Goal: Task Accomplishment & Management: Complete application form

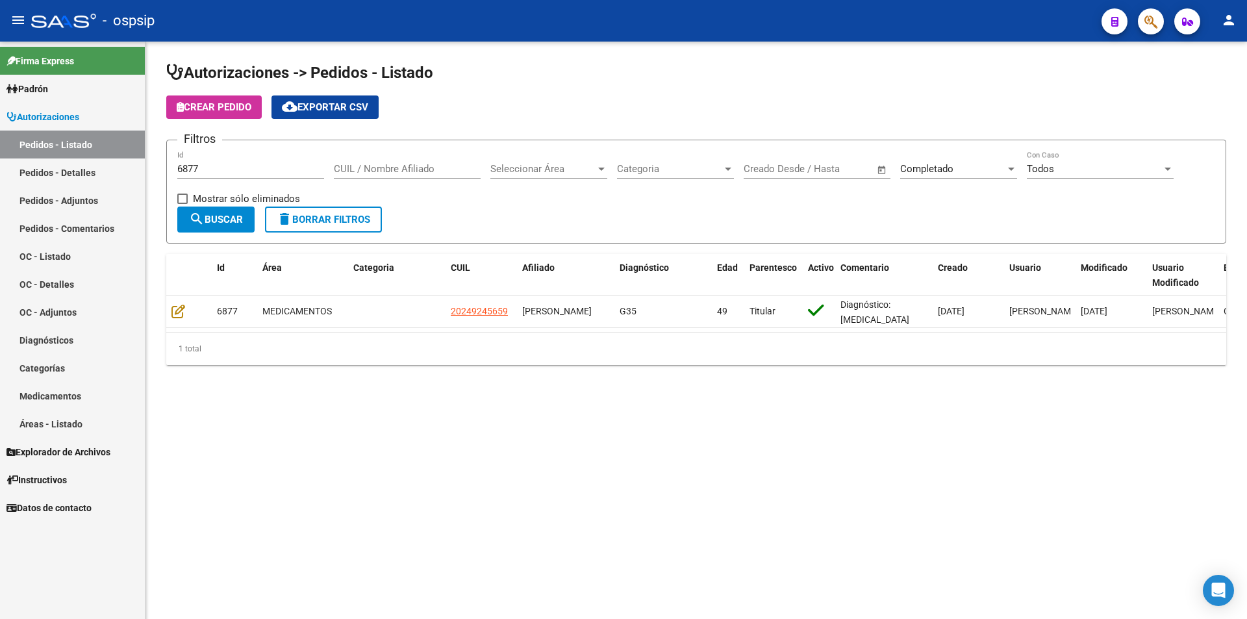
drag, startPoint x: 219, startPoint y: 176, endPoint x: 221, endPoint y: 168, distance: 8.0
click at [220, 170] on div "6877 Id" at bounding box center [250, 165] width 147 height 28
drag, startPoint x: 221, startPoint y: 168, endPoint x: 0, endPoint y: 183, distance: 221.3
click at [0, 183] on mat-sidenav-container "Firma Express Padrón Afiliados Empadronados Movimientos de Afiliados Padrón Ági…" at bounding box center [623, 330] width 1247 height 577
type input "6780"
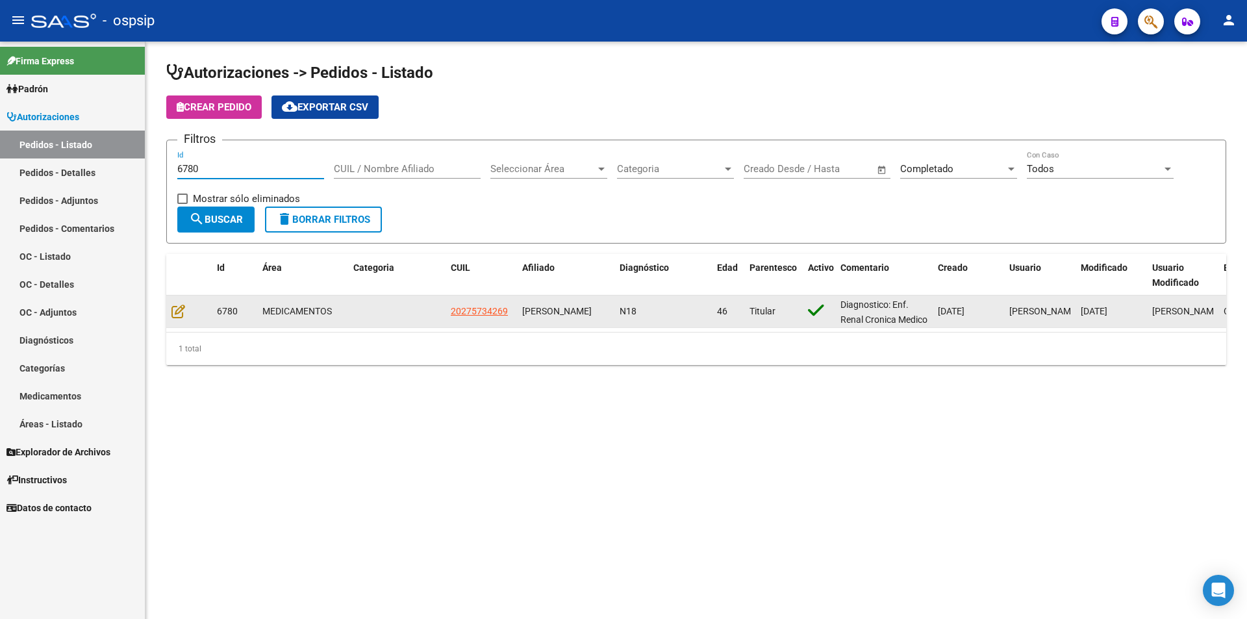
click at [188, 307] on div at bounding box center [188, 311] width 35 height 15
click at [184, 304] on icon at bounding box center [178, 311] width 14 height 14
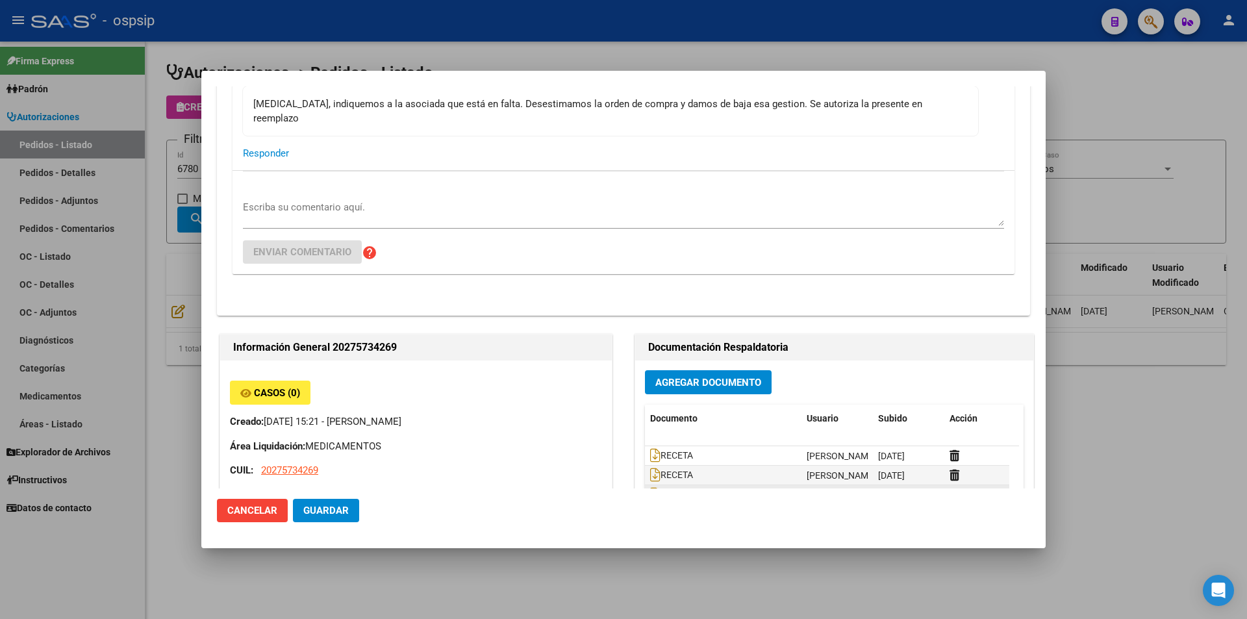
scroll to position [390, 0]
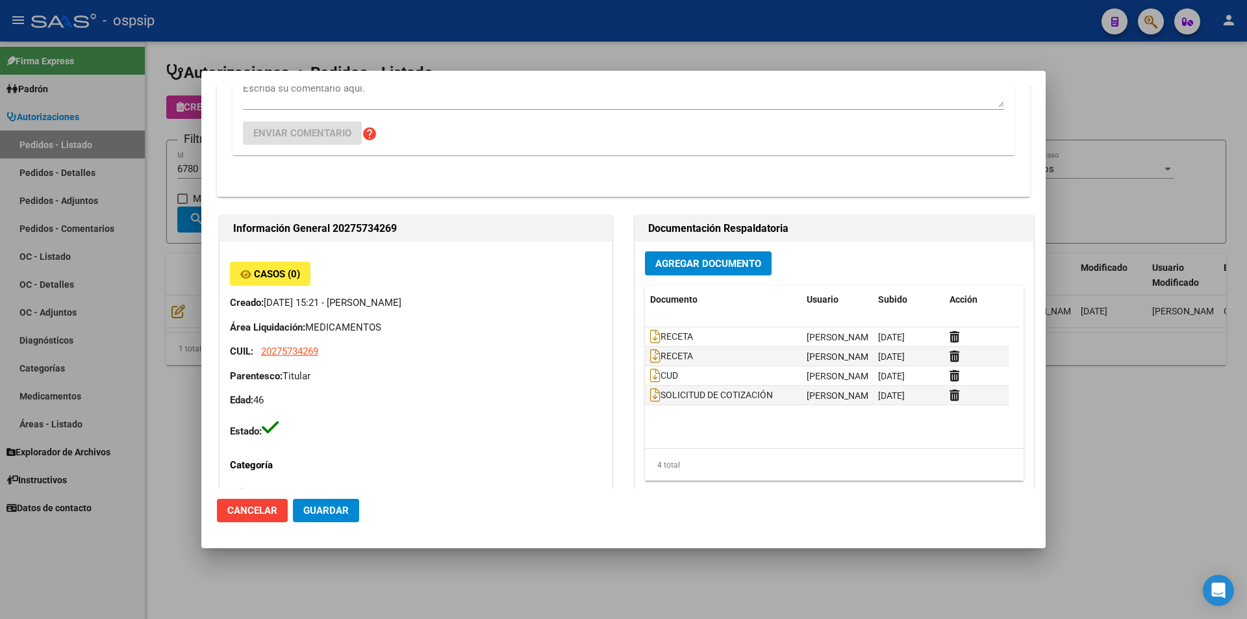
click at [728, 258] on span "Agregar Documento" at bounding box center [708, 264] width 106 height 12
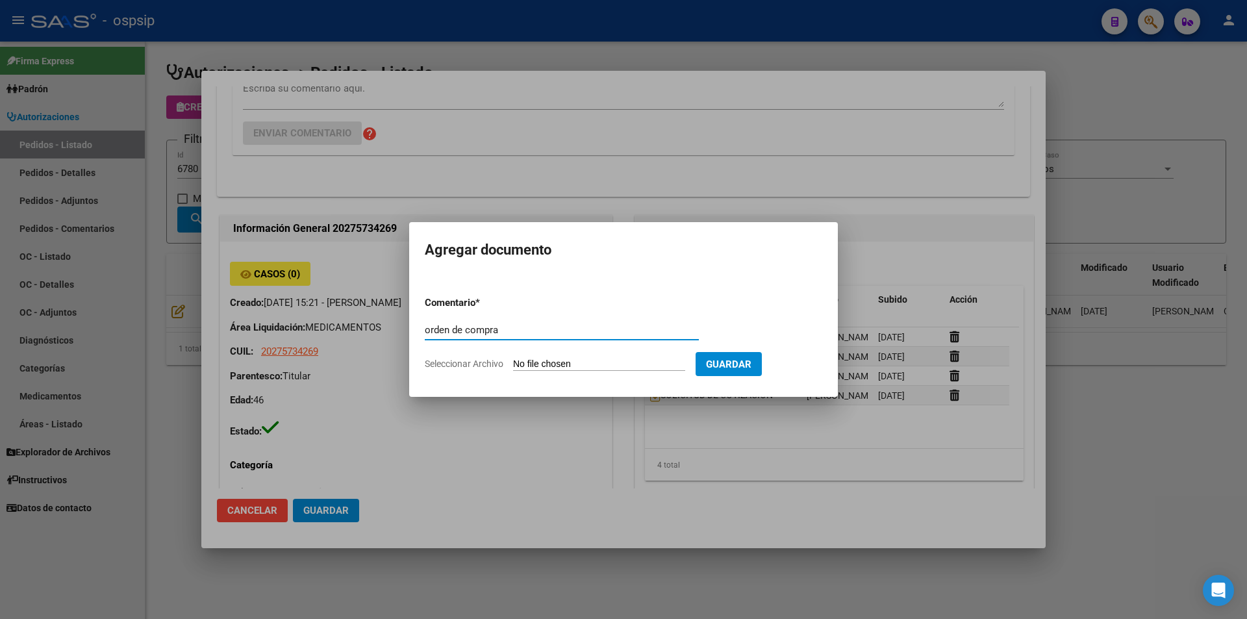
click at [431, 327] on input "orden de compra" at bounding box center [562, 330] width 274 height 12
drag, startPoint x: 526, startPoint y: 335, endPoint x: 246, endPoint y: 336, distance: 280.6
click at [246, 336] on div "Editar Pedido 6780 COMENTARIOS DEL PEDIDO [PERSON_NAME] Cagliari [DATE] 20:21 H…" at bounding box center [623, 309] width 1247 height 619
type input "Orden de compra"
click at [532, 362] on input "Seleccionar Archivo" at bounding box center [599, 365] width 172 height 12
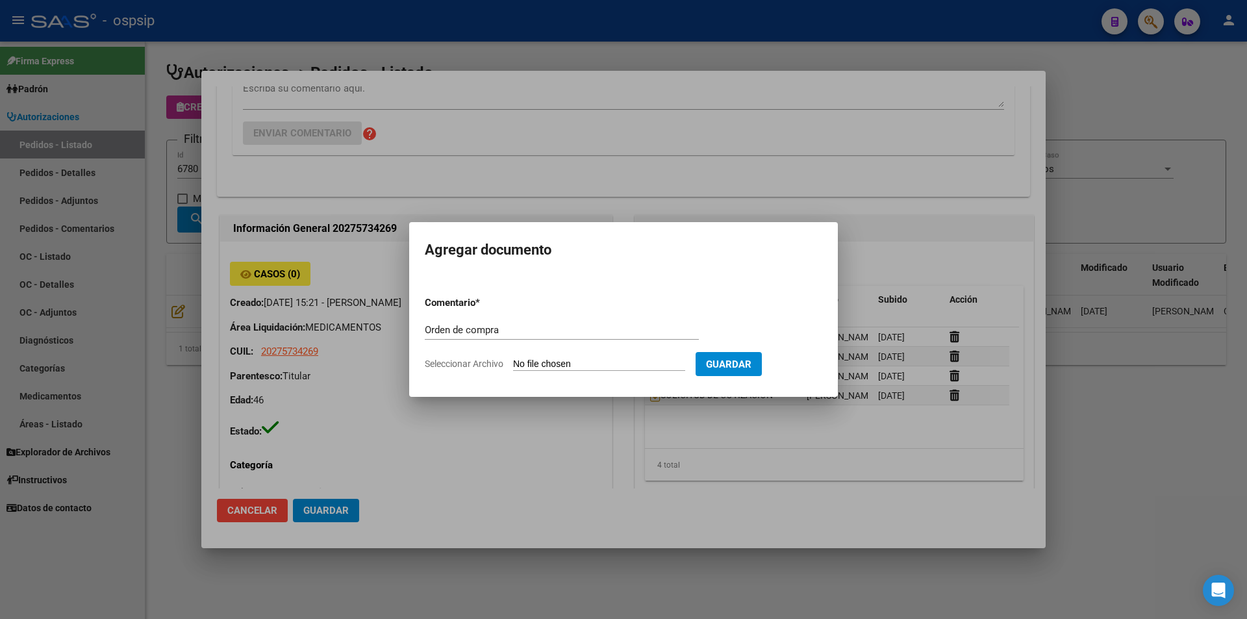
type input "C:\fakepath\ORDEN DE COMPRA 6780 avantfar.pdf"
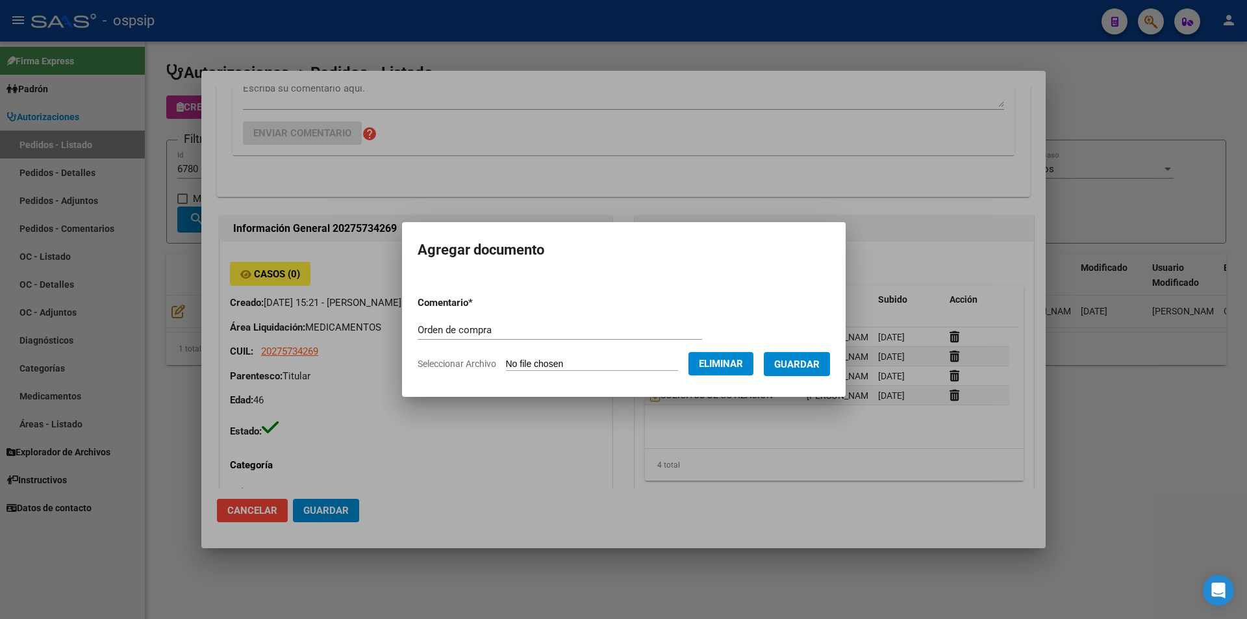
click at [814, 357] on button "Guardar" at bounding box center [797, 364] width 66 height 24
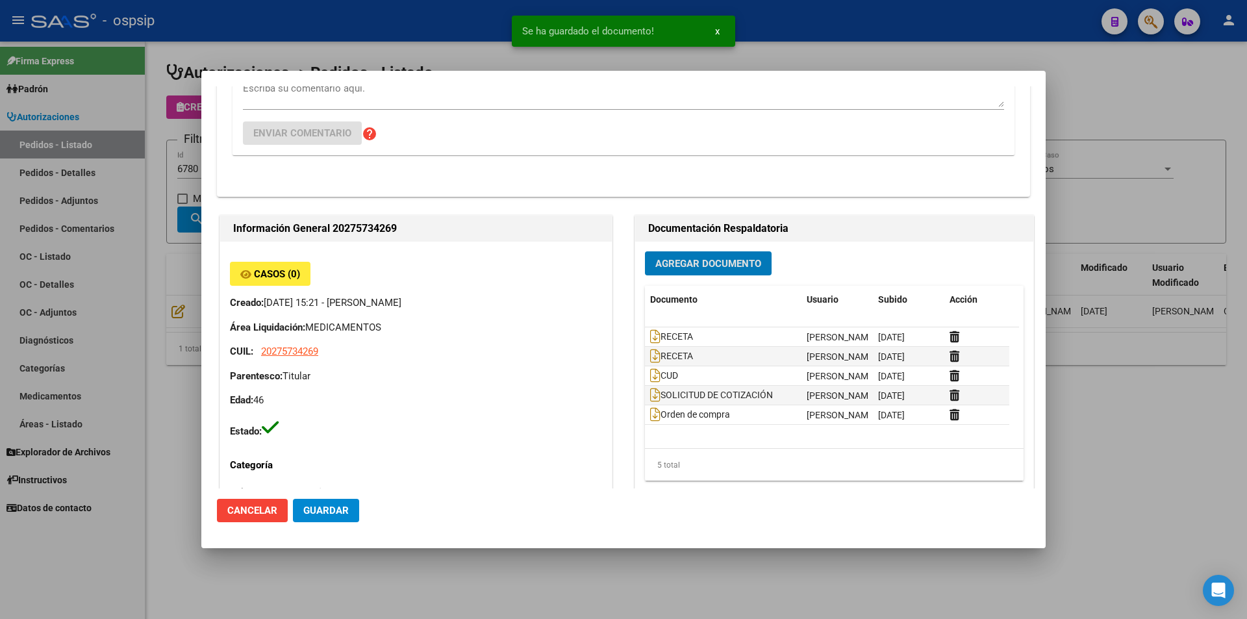
click at [147, 226] on div at bounding box center [623, 309] width 1247 height 619
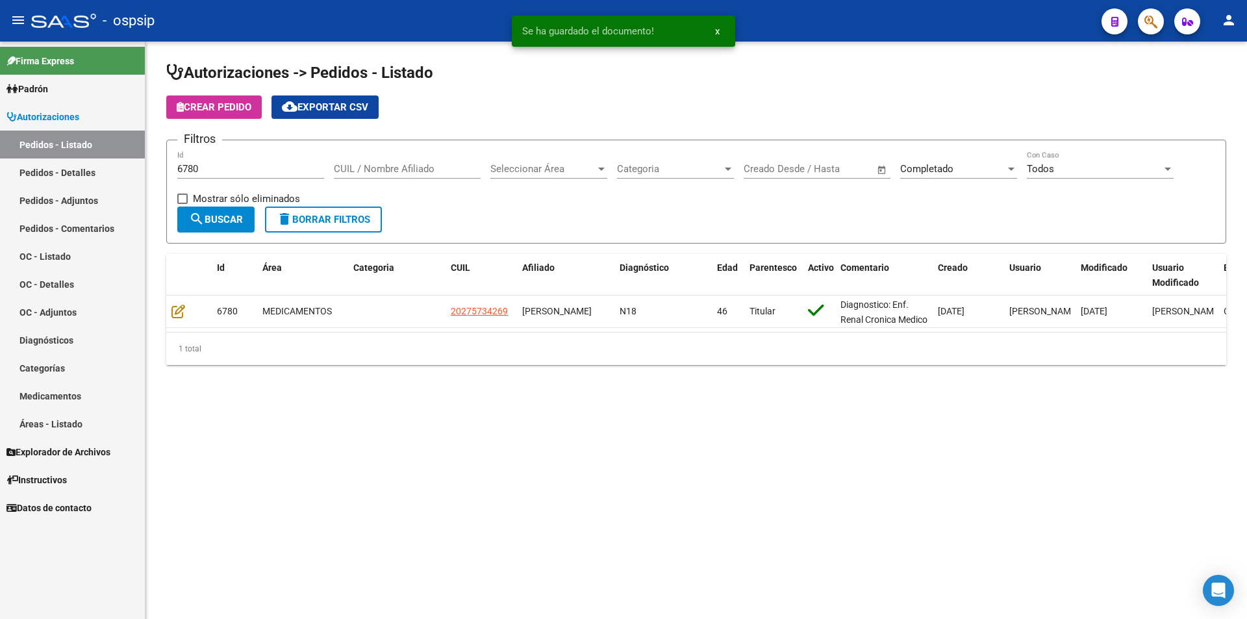
click at [229, 177] on div "6780 Id" at bounding box center [250, 165] width 147 height 28
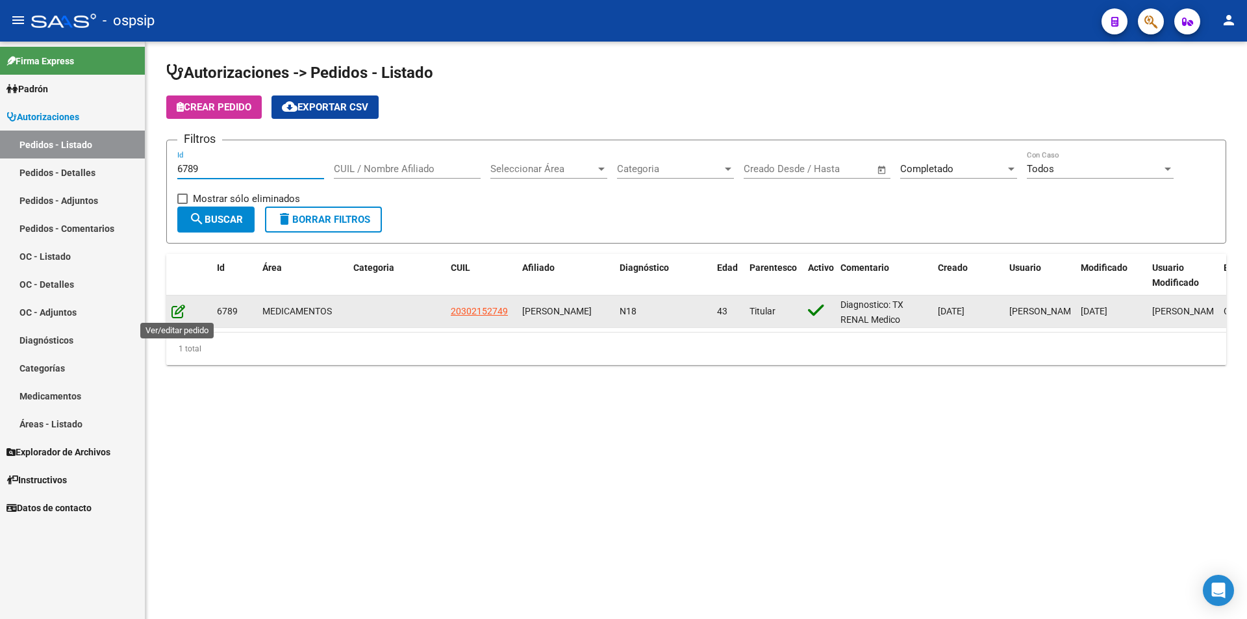
type input "6789"
click at [183, 307] on icon at bounding box center [178, 311] width 14 height 14
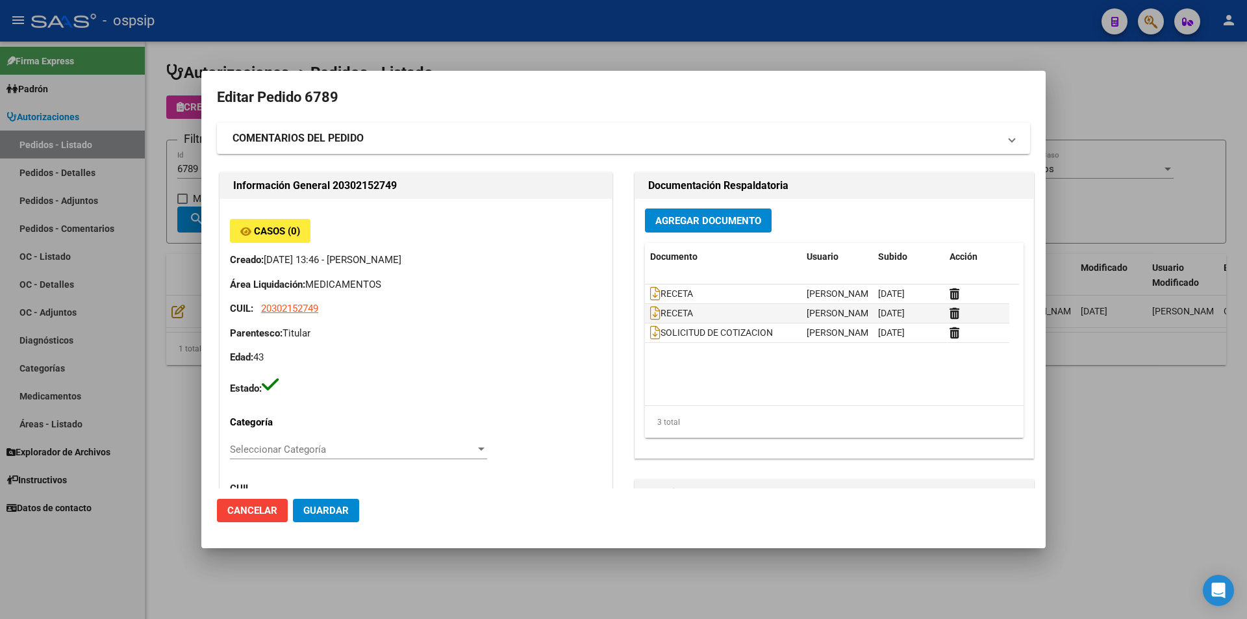
click at [741, 222] on span "Agregar Documento" at bounding box center [708, 221] width 106 height 12
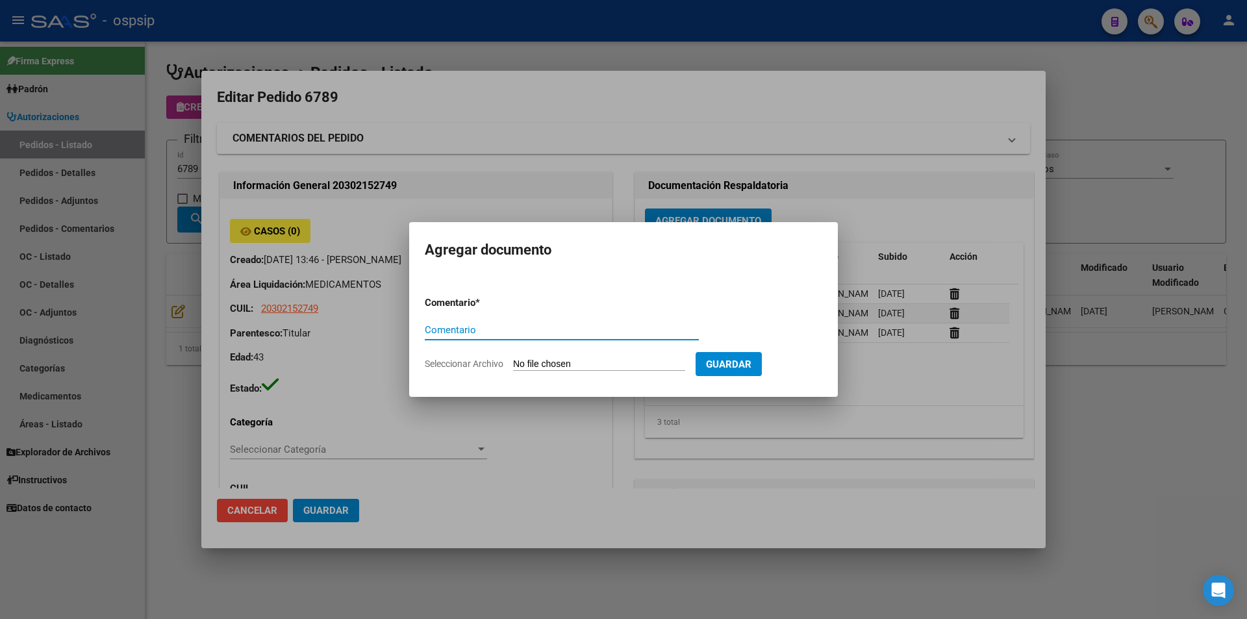
paste input "Orden de compra"
type input "Orden de compra"
click at [572, 368] on input "Seleccionar Archivo" at bounding box center [599, 365] width 172 height 12
type input "C:\fakepath\ORDEN DE COMPRA 6789 neosalud.pdf"
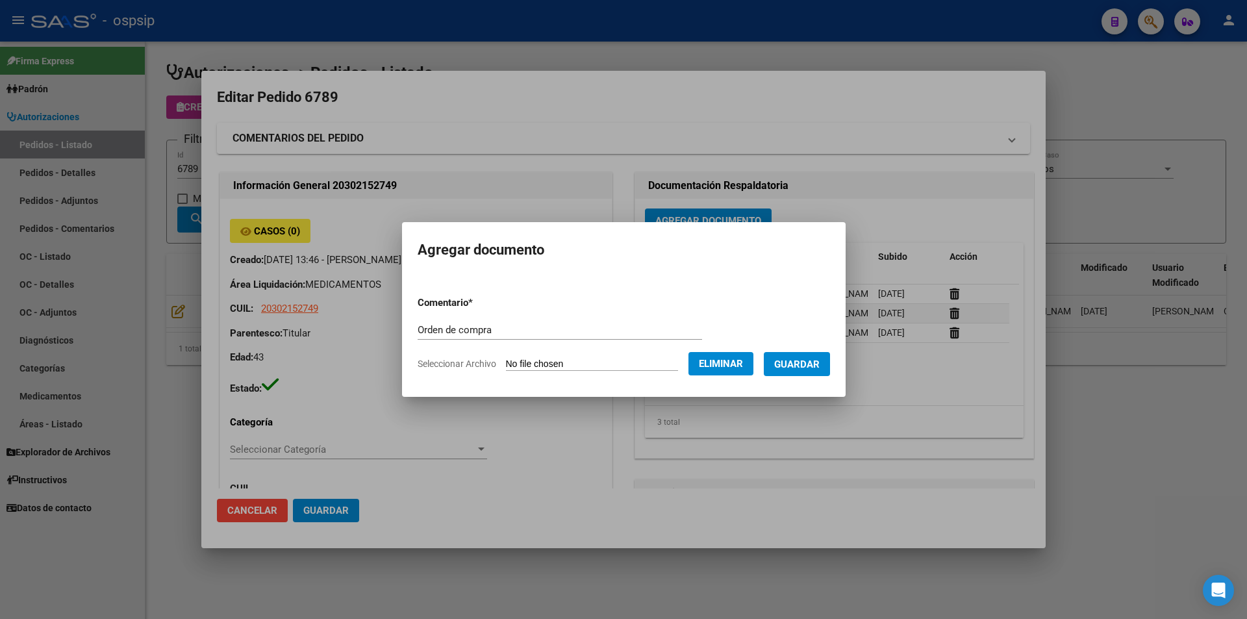
click at [809, 372] on button "Guardar" at bounding box center [797, 364] width 66 height 24
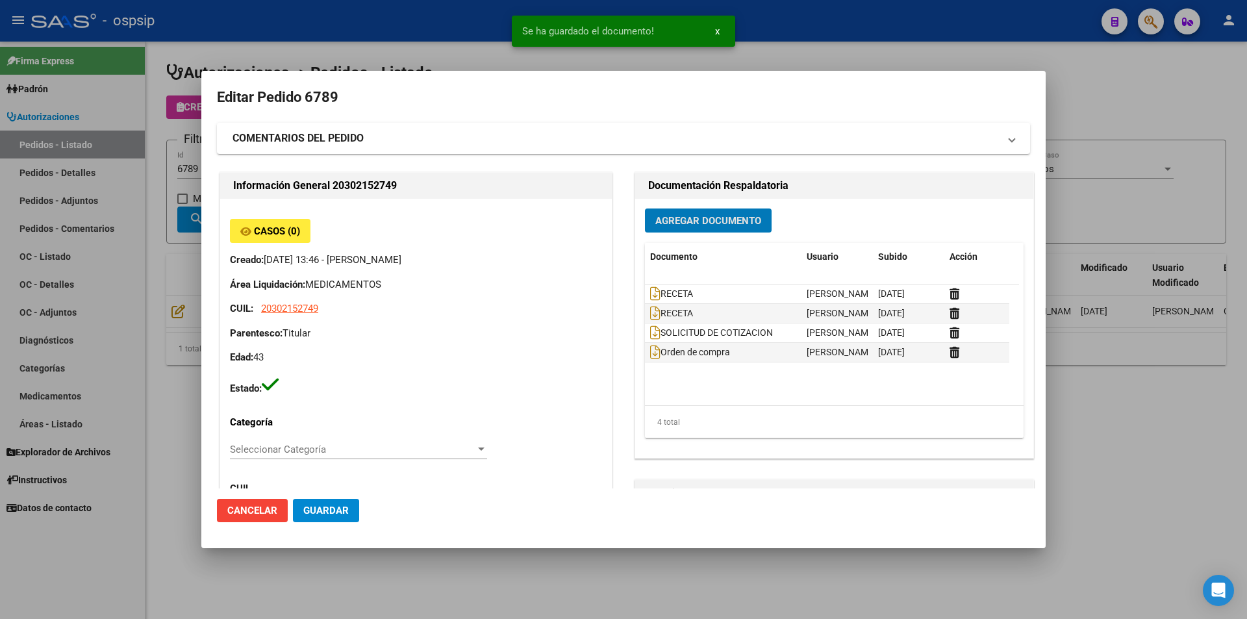
click at [107, 217] on div at bounding box center [623, 309] width 1247 height 619
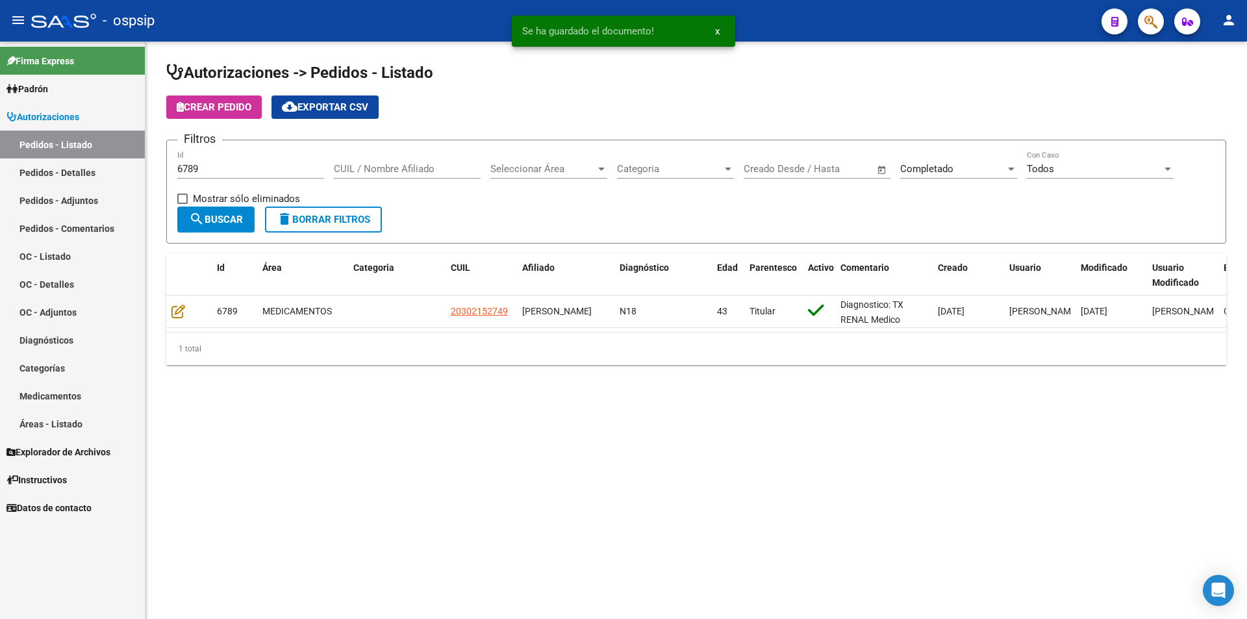
click at [200, 173] on input "6789" at bounding box center [250, 169] width 147 height 12
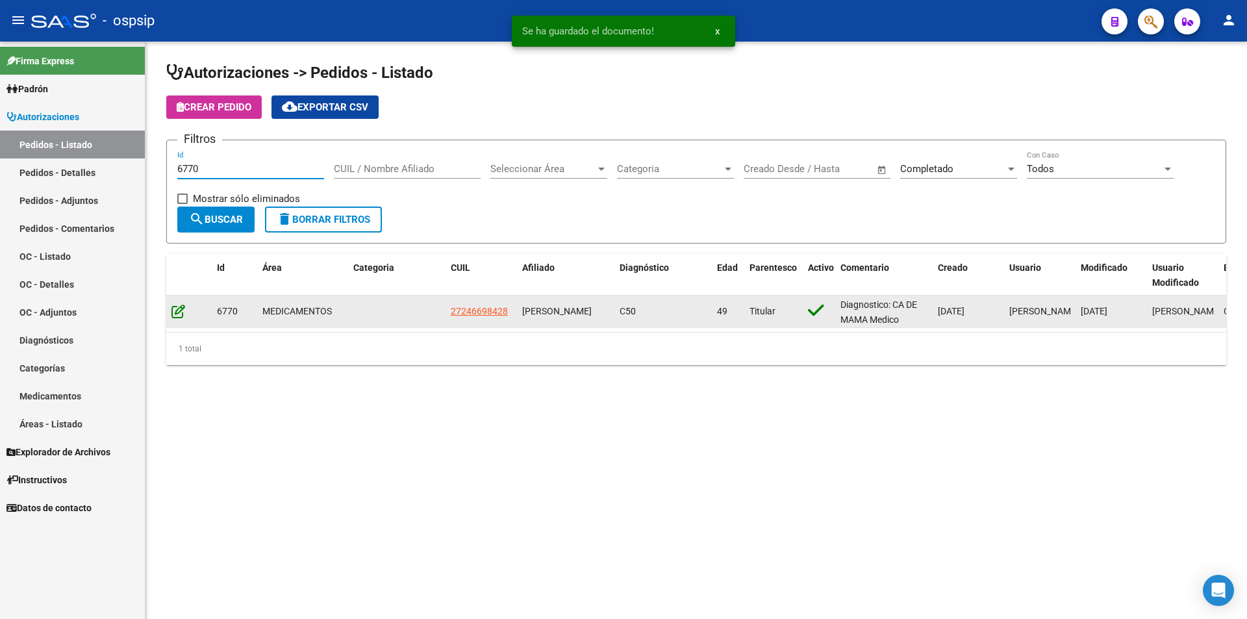
type input "6770"
click at [183, 304] on icon at bounding box center [178, 311] width 14 height 14
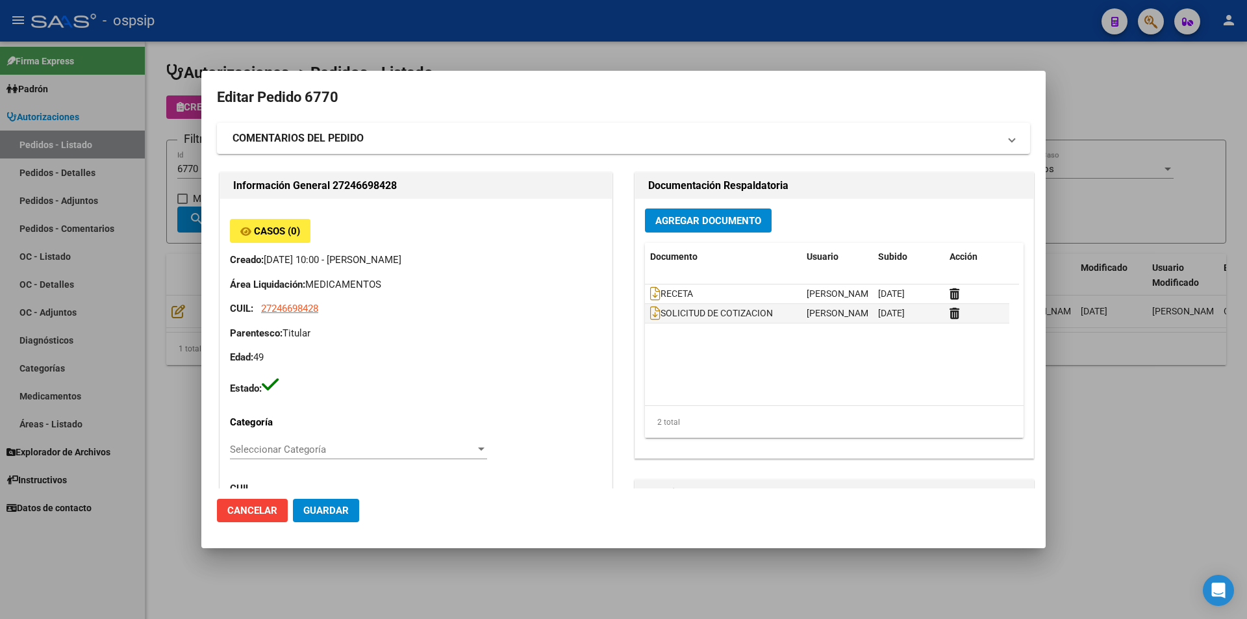
click at [737, 223] on span "Agregar Documento" at bounding box center [708, 221] width 106 height 12
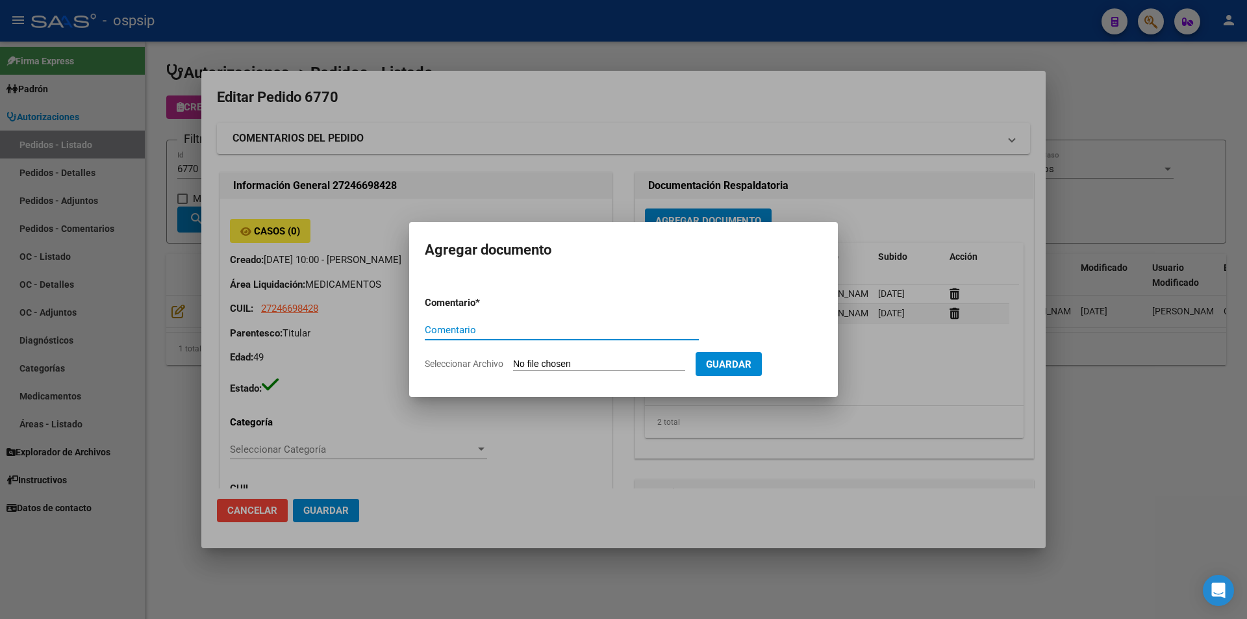
paste input "Orden de compra"
type input "Orden de compra"
click at [594, 357] on form "Comentario * Orden de compra Comentario Seleccionar Archivo Guardar" at bounding box center [623, 333] width 397 height 95
click at [599, 364] on input "Seleccionar Archivo" at bounding box center [599, 365] width 172 height 12
type input "C:\fakepath\ORDEN DE COMPRA 6770 neosalud.pdf"
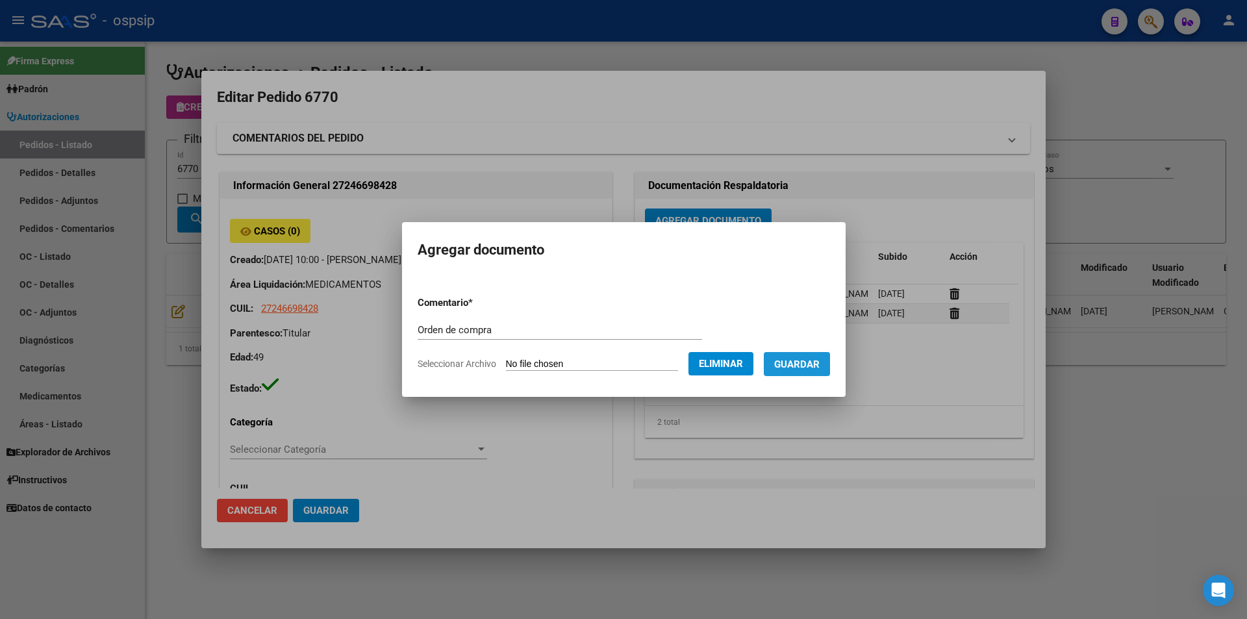
click at [810, 360] on span "Guardar" at bounding box center [796, 365] width 45 height 12
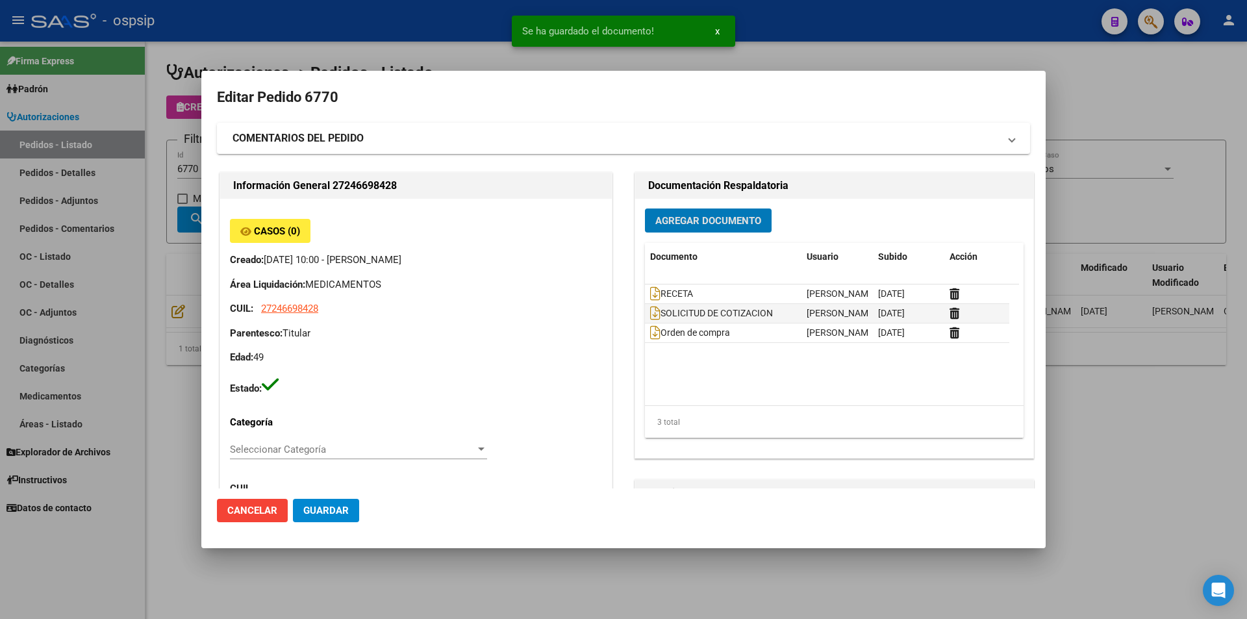
drag, startPoint x: 158, startPoint y: 271, endPoint x: 148, endPoint y: 260, distance: 15.2
click at [154, 264] on div at bounding box center [623, 309] width 1247 height 619
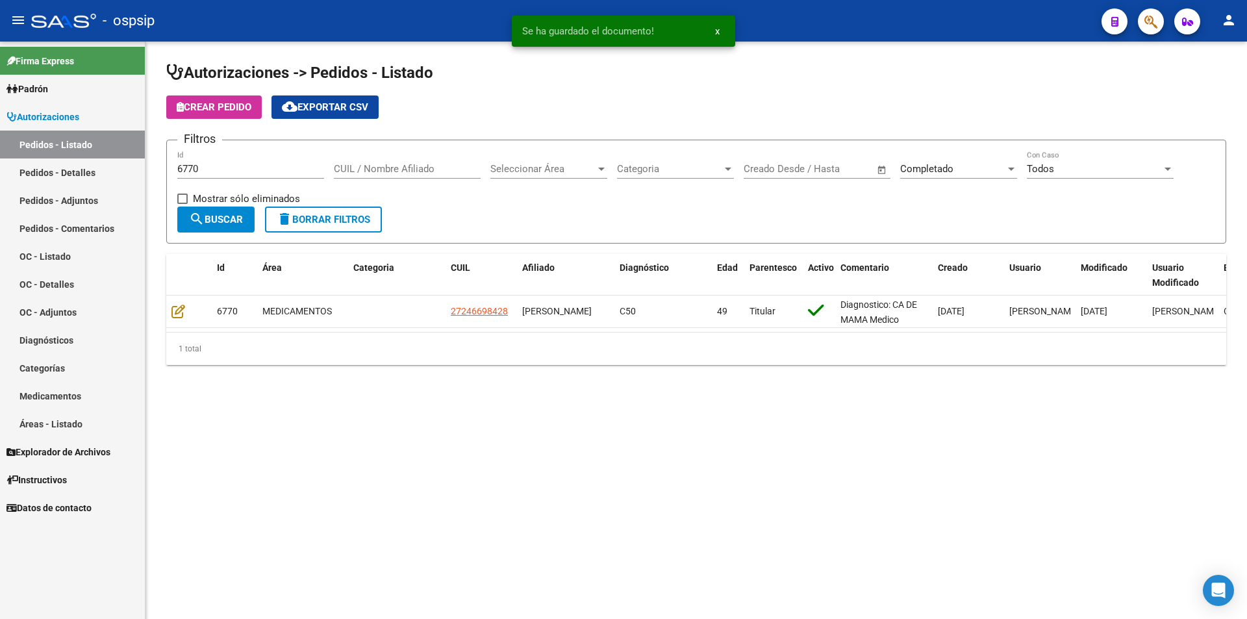
drag, startPoint x: 192, startPoint y: 170, endPoint x: 190, endPoint y: 179, distance: 9.3
click at [190, 179] on div "6770 Id" at bounding box center [250, 171] width 147 height 40
drag, startPoint x: 227, startPoint y: 179, endPoint x: 227, endPoint y: 169, distance: 9.7
click at [227, 169] on div "6770 Id" at bounding box center [250, 171] width 147 height 40
click at [227, 169] on input "6770" at bounding box center [250, 169] width 147 height 12
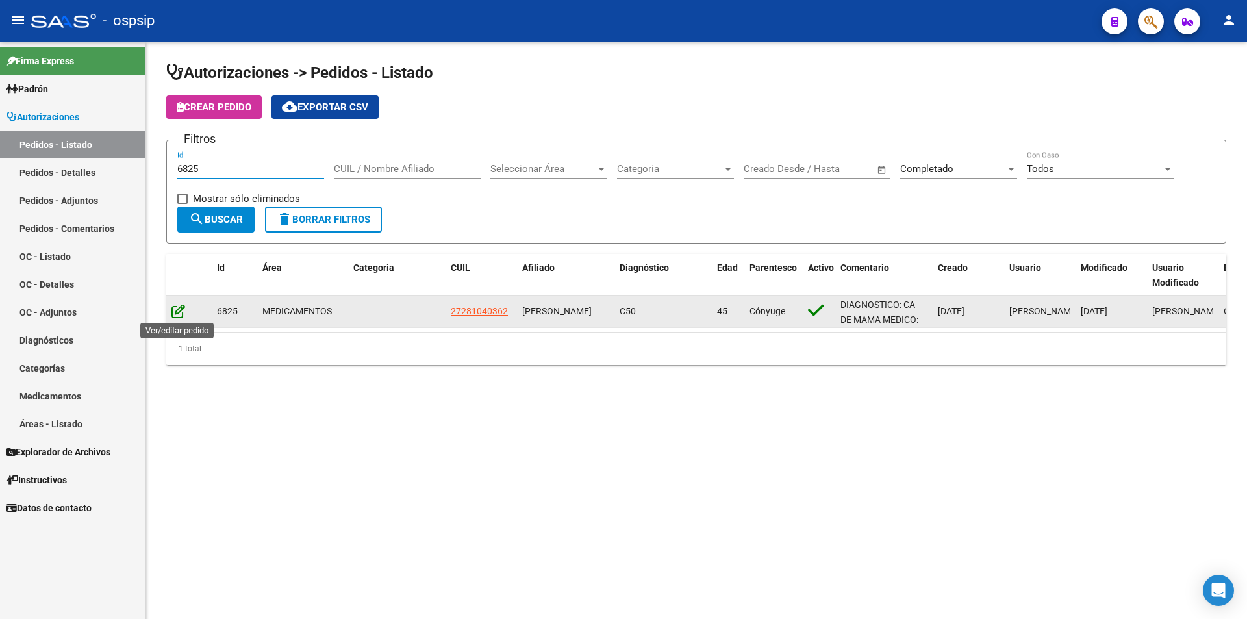
type input "6825"
click at [181, 309] on icon at bounding box center [178, 311] width 14 height 14
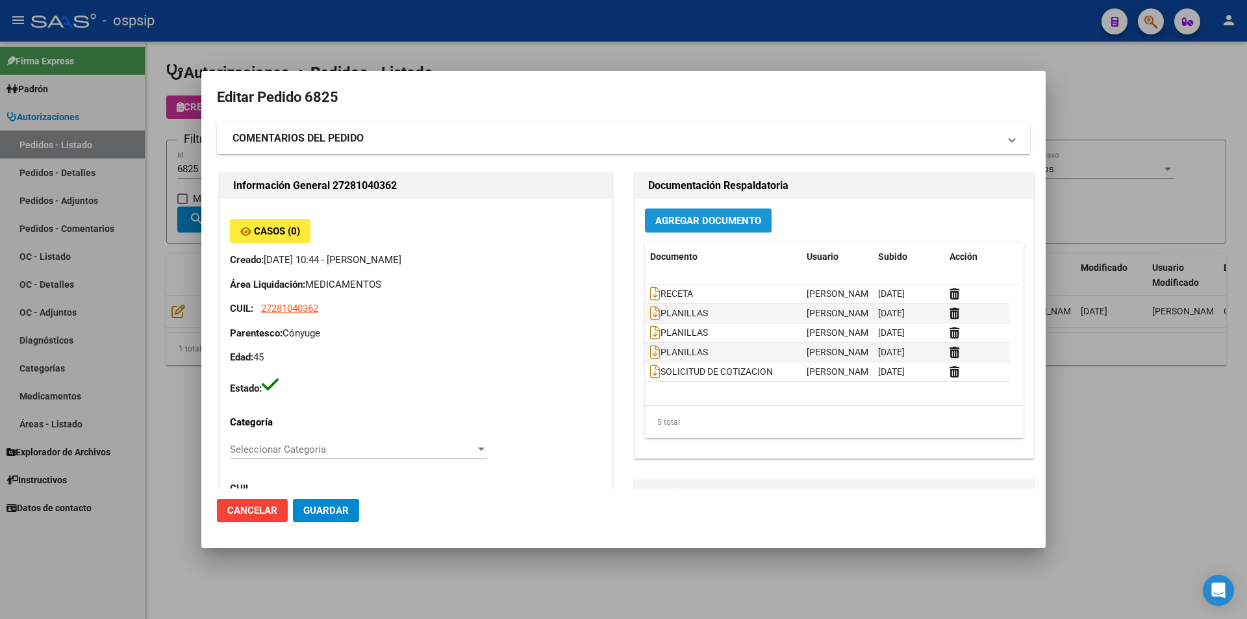
click at [651, 228] on button "Agregar Documento" at bounding box center [708, 220] width 127 height 24
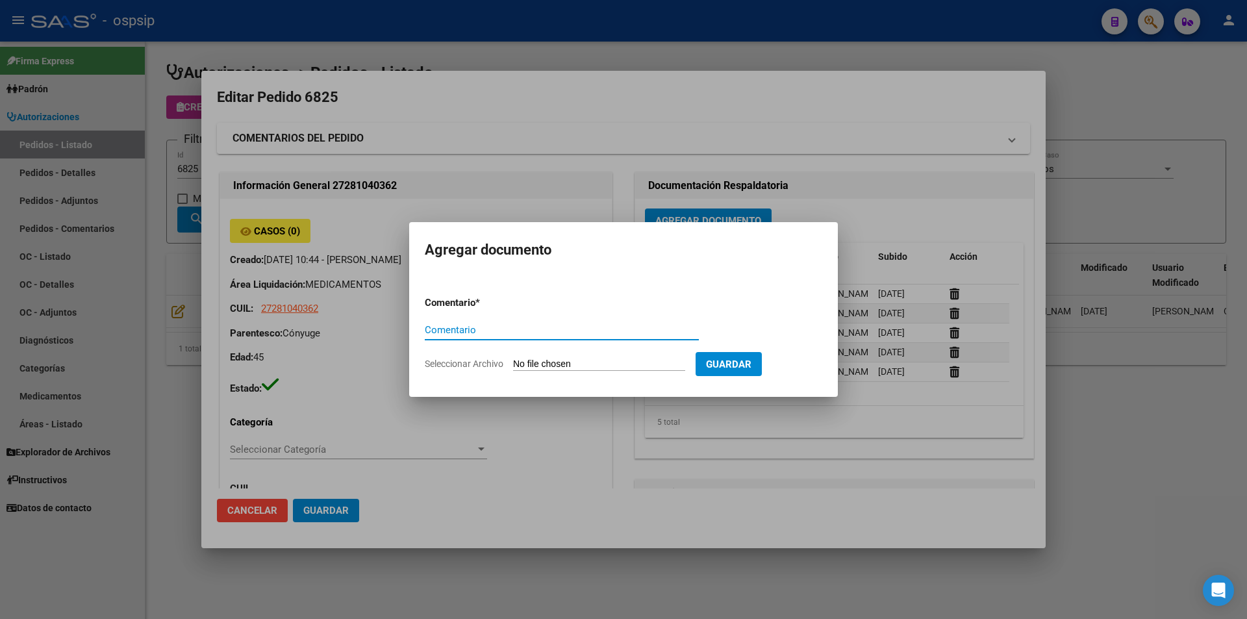
paste input "Orden de compra"
type input "Orden de compra"
click at [607, 365] on input "Seleccionar Archivo" at bounding box center [599, 365] width 172 height 12
type input "C:\fakepath\ORDEN DE COMPRA 6825 femani.pdf"
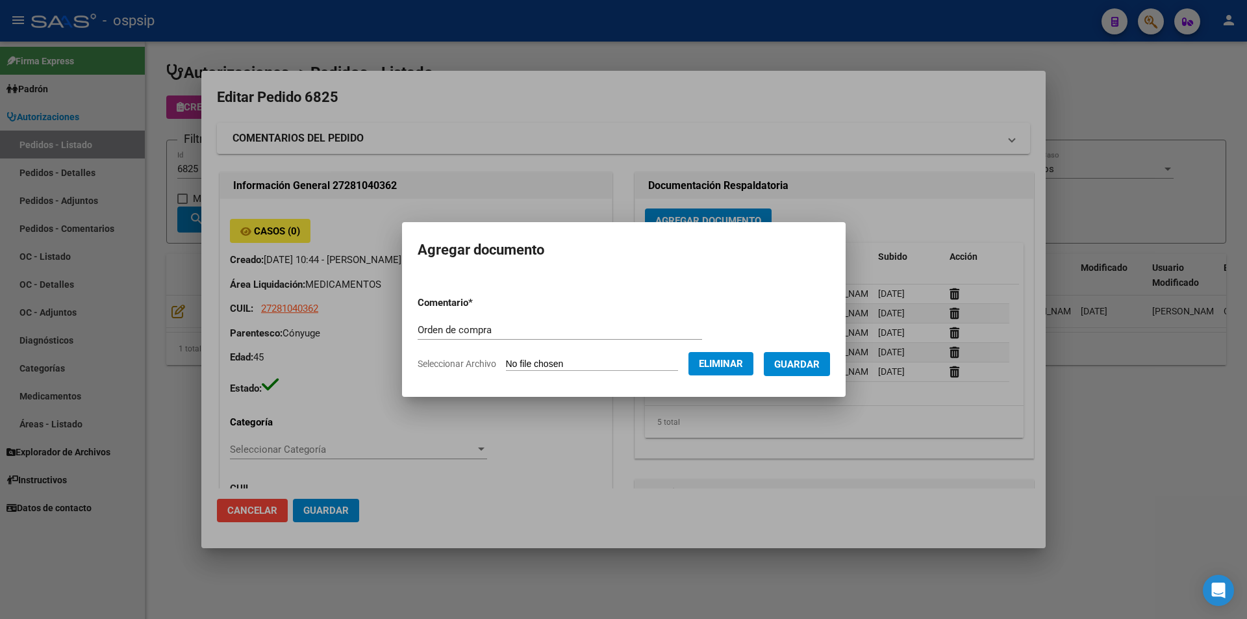
click at [789, 365] on span "Guardar" at bounding box center [796, 365] width 45 height 12
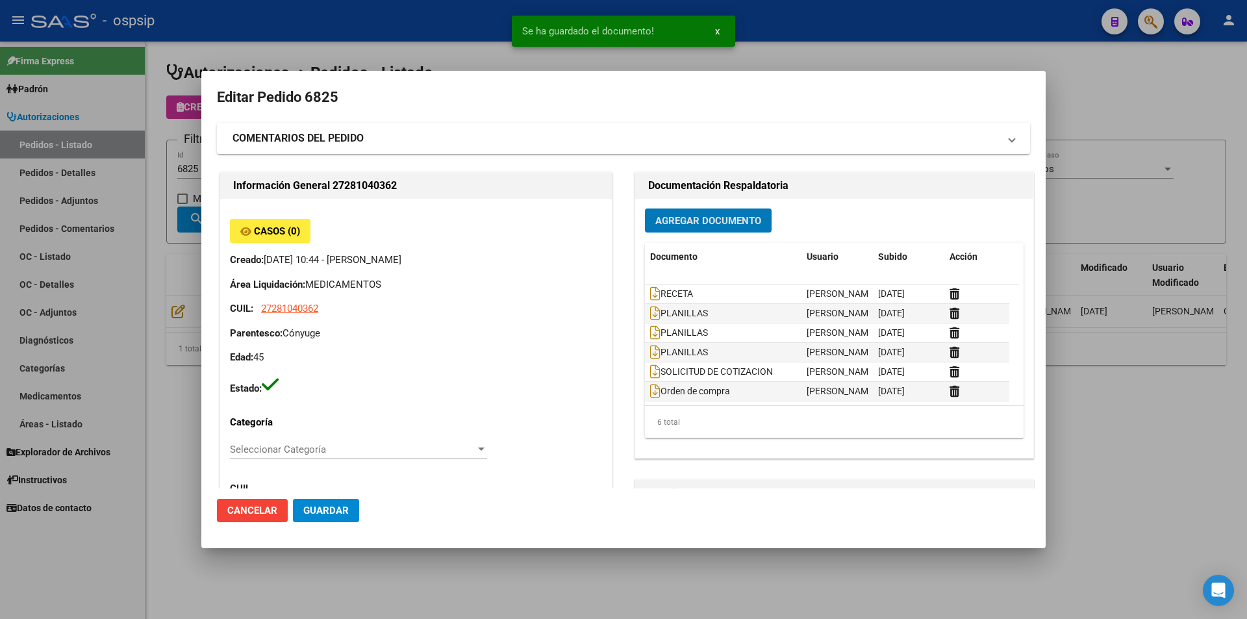
drag, startPoint x: 62, startPoint y: 141, endPoint x: 133, endPoint y: 152, distance: 72.3
click at [65, 148] on div at bounding box center [623, 309] width 1247 height 619
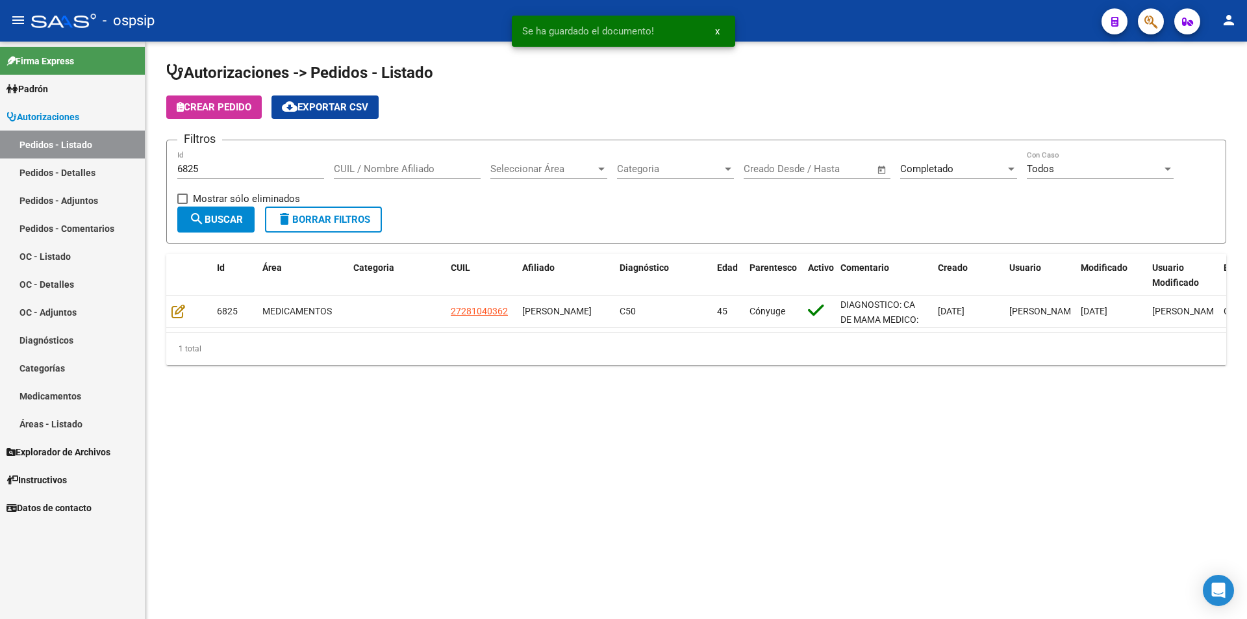
click at [242, 175] on div "6825 Id" at bounding box center [250, 165] width 147 height 28
type input "6"
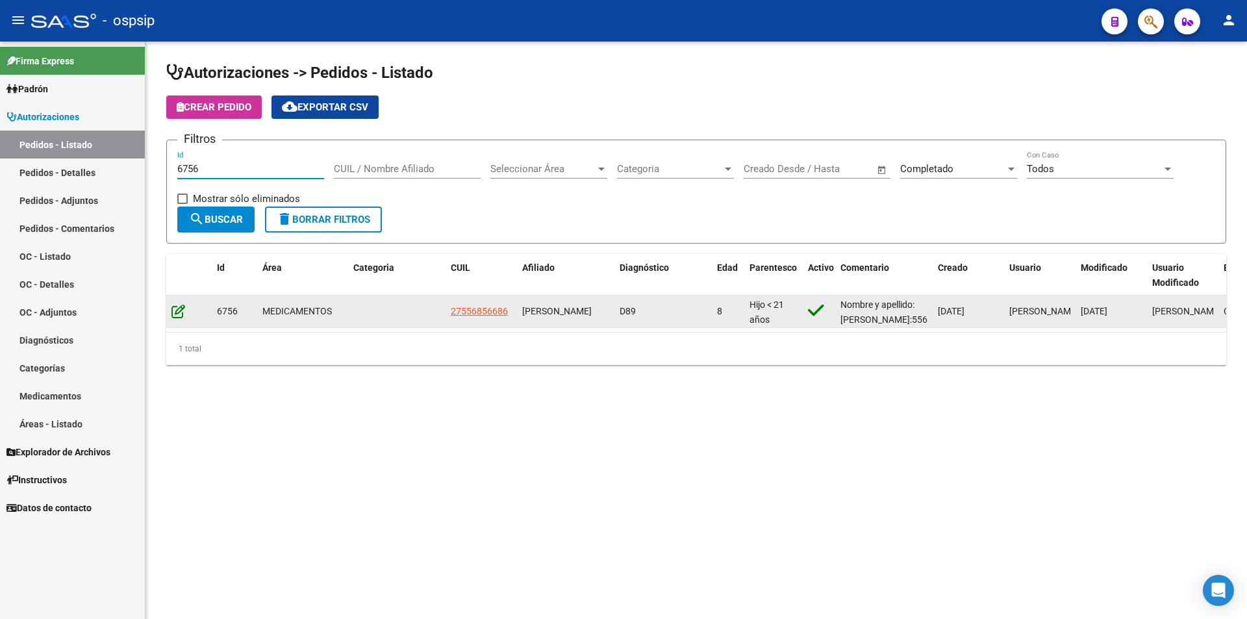
type input "6756"
click at [171, 312] on icon at bounding box center [178, 311] width 14 height 14
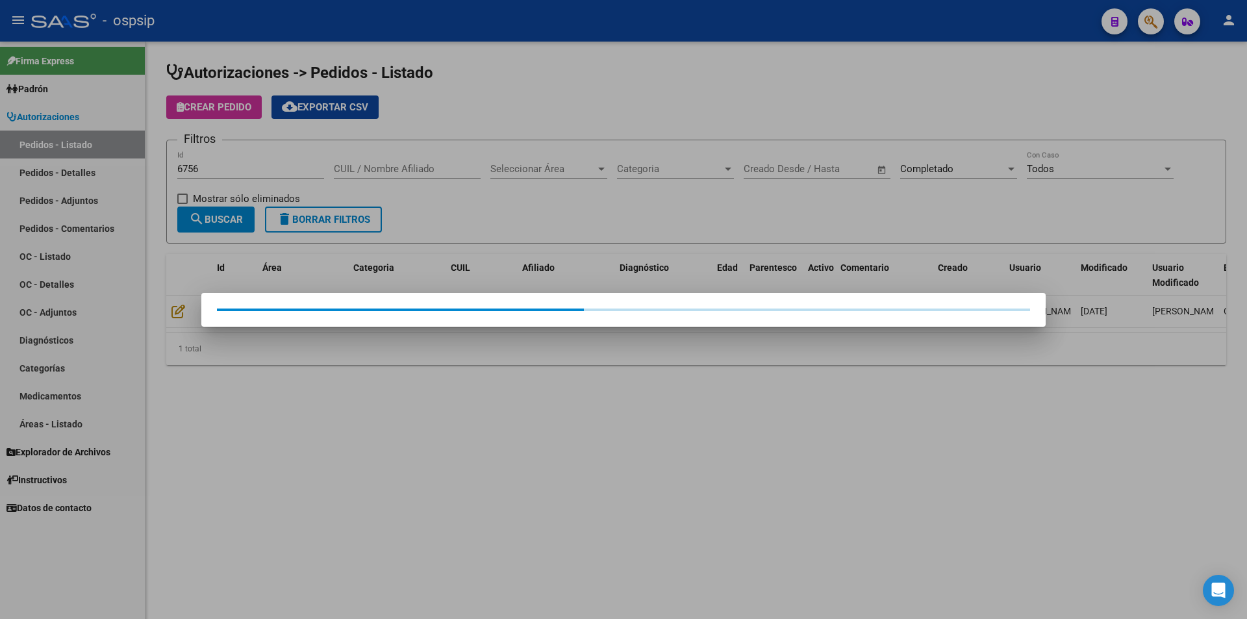
click at [187, 307] on div at bounding box center [623, 309] width 1247 height 619
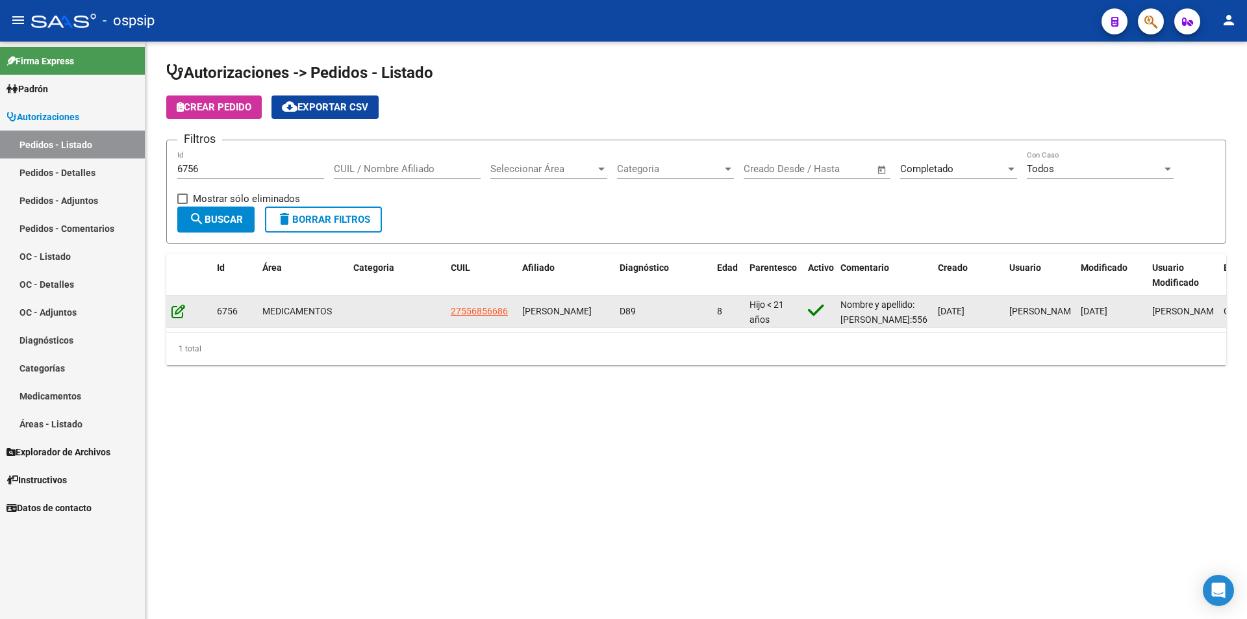
click at [177, 310] on icon at bounding box center [178, 311] width 14 height 14
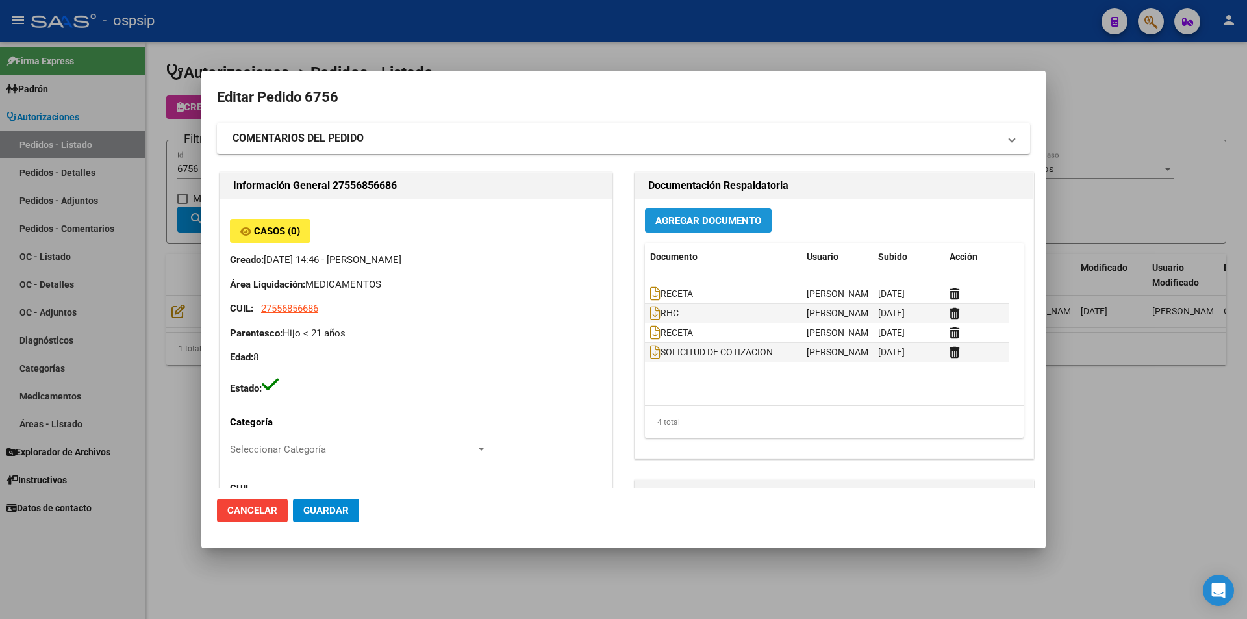
click at [683, 222] on span "Agregar Documento" at bounding box center [708, 221] width 106 height 12
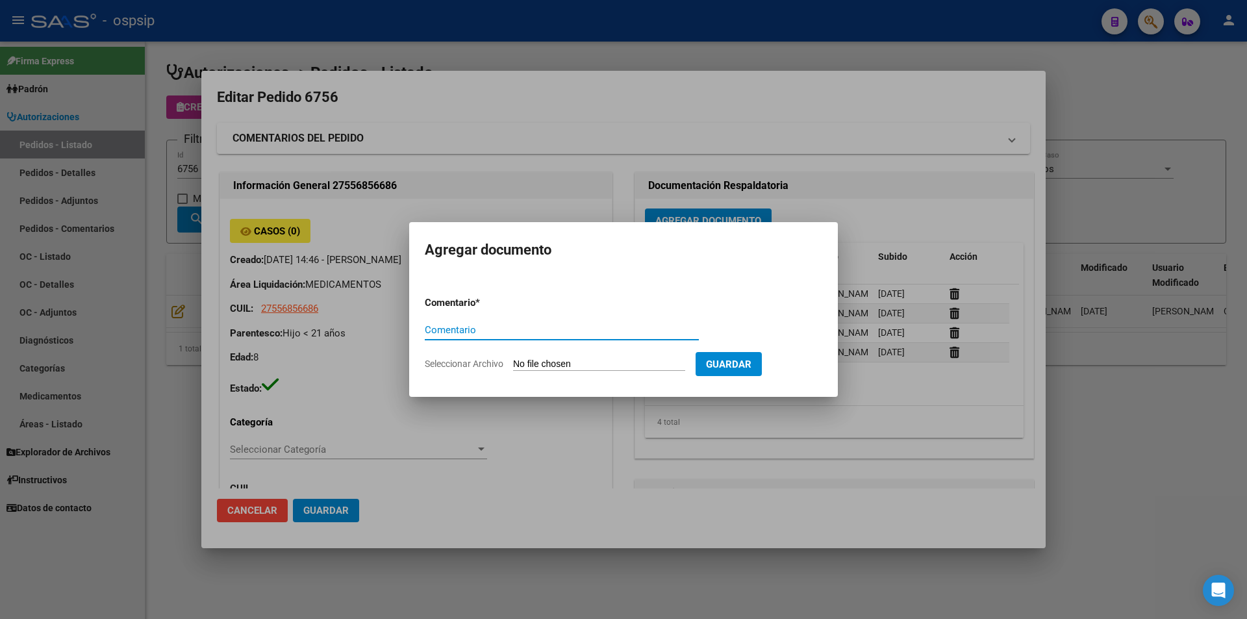
paste input "Orden de compra"
type input "Orden de compra"
click at [631, 359] on input "Seleccionar Archivo" at bounding box center [599, 365] width 172 height 12
type input "C:\fakepath\ORDEN DE COMPRA 6756 femani.pdf"
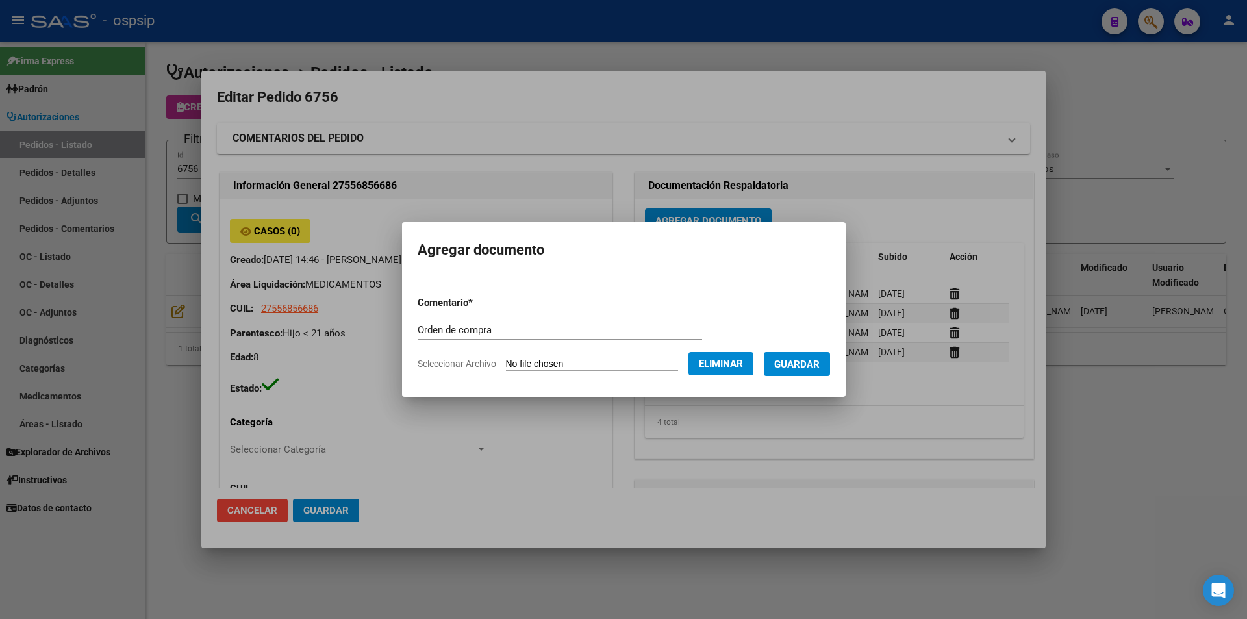
click at [816, 368] on span "Guardar" at bounding box center [796, 365] width 45 height 12
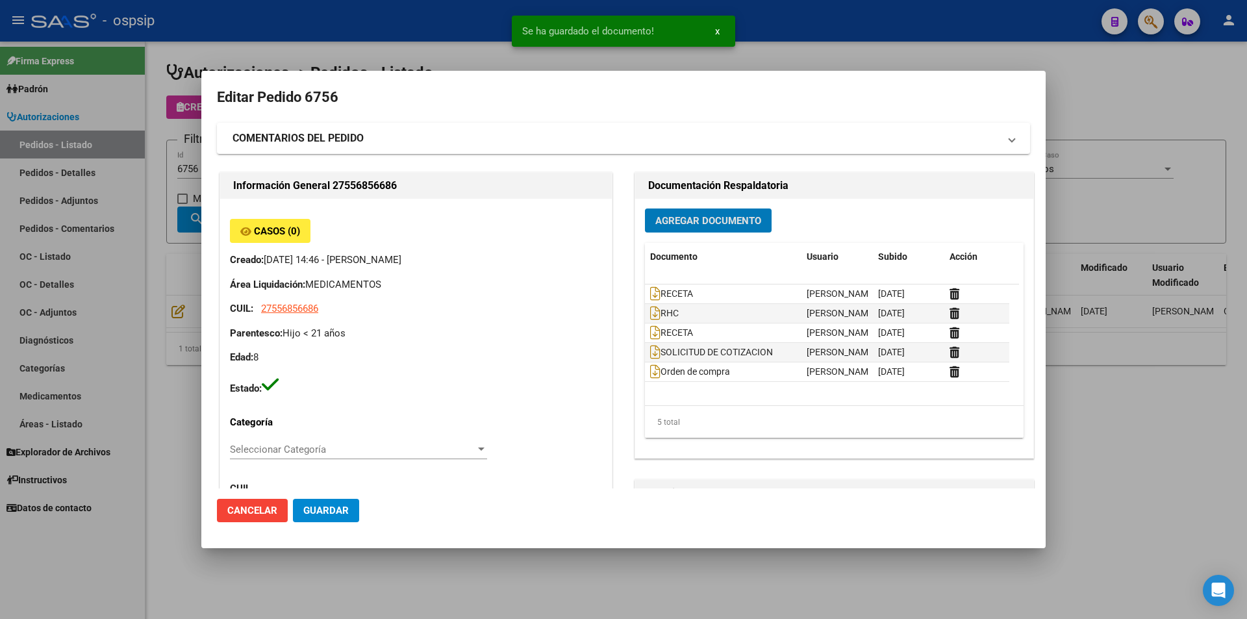
click at [208, 177] on mat-dialog-content "Editar Pedido 6756 COMENTARIOS DEL PEDIDO Escriba su comentario aquí. Enviar co…" at bounding box center [623, 287] width 844 height 402
click at [199, 162] on div at bounding box center [623, 309] width 1247 height 619
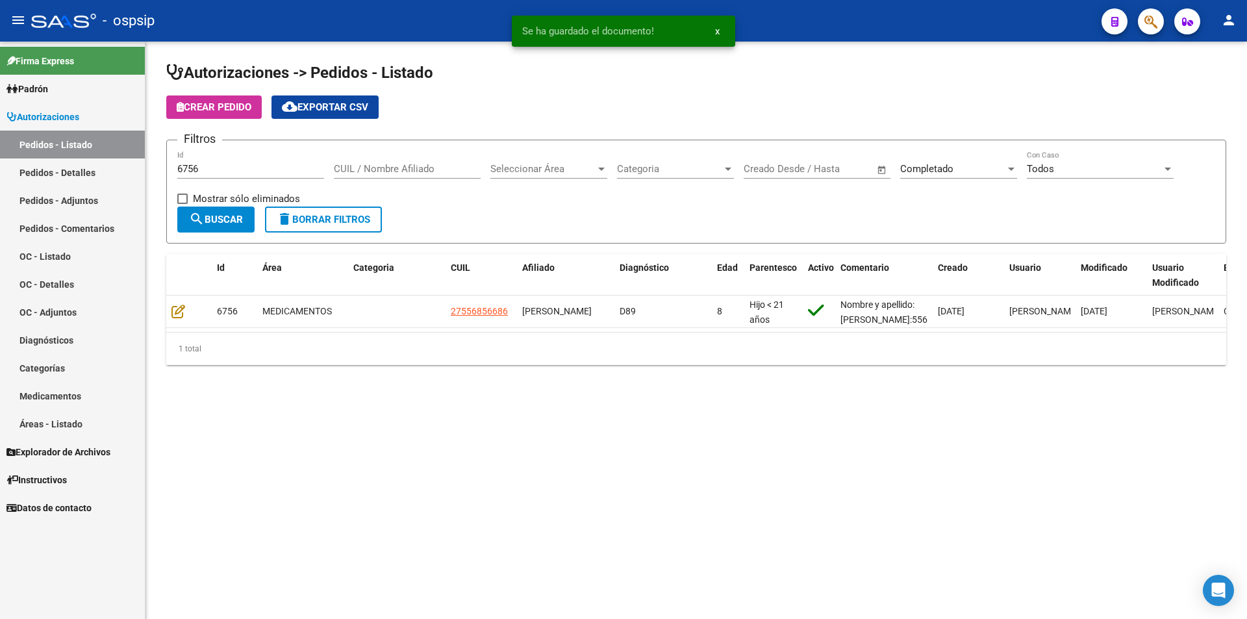
drag, startPoint x: 218, startPoint y: 162, endPoint x: 188, endPoint y: 153, distance: 30.6
click at [188, 153] on div "6756 Id" at bounding box center [250, 165] width 147 height 28
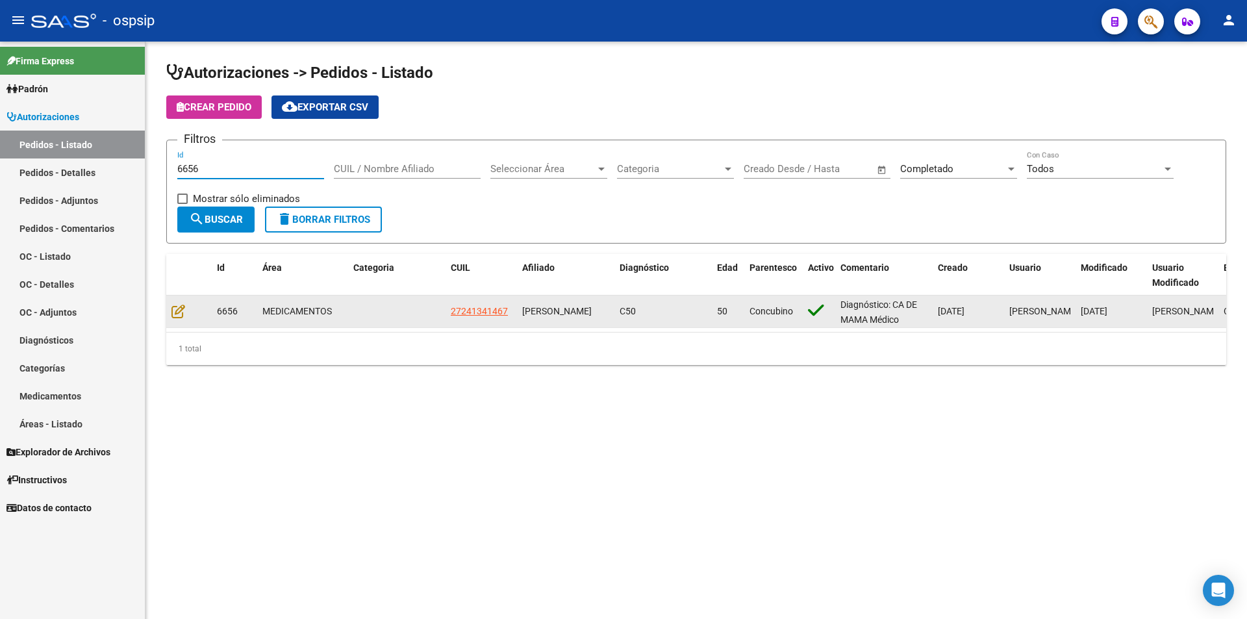
type input "6656"
click at [185, 318] on div at bounding box center [188, 311] width 35 height 15
click at [185, 312] on div at bounding box center [188, 311] width 35 height 15
click at [184, 309] on icon at bounding box center [178, 311] width 14 height 14
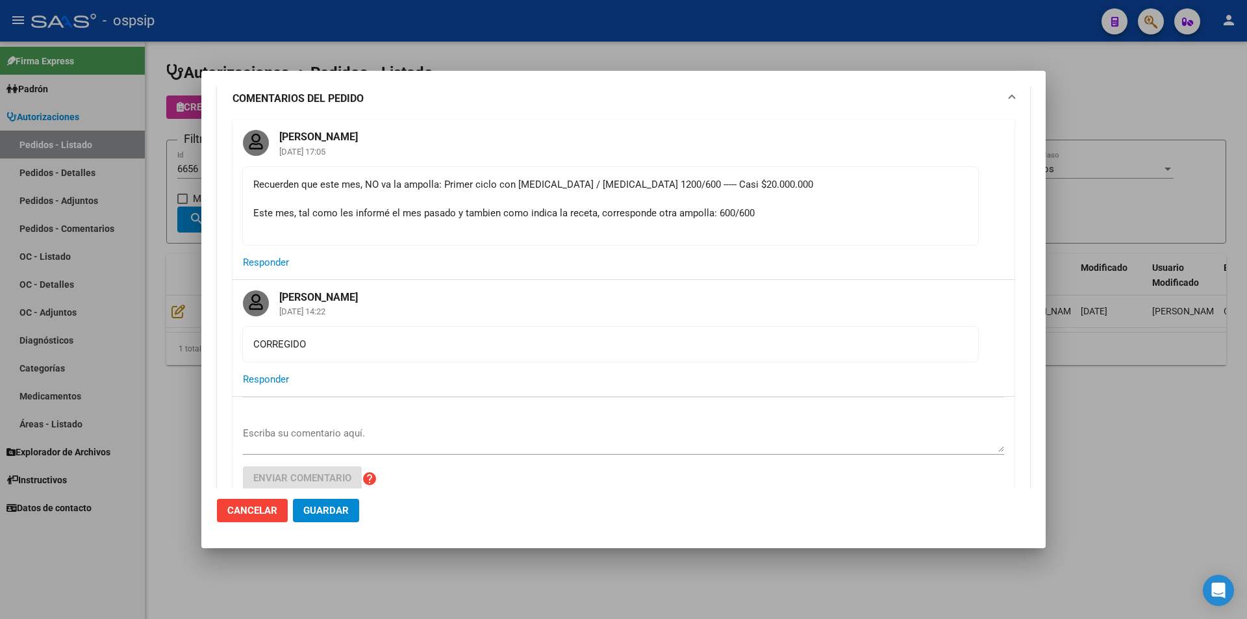
scroll to position [260, 0]
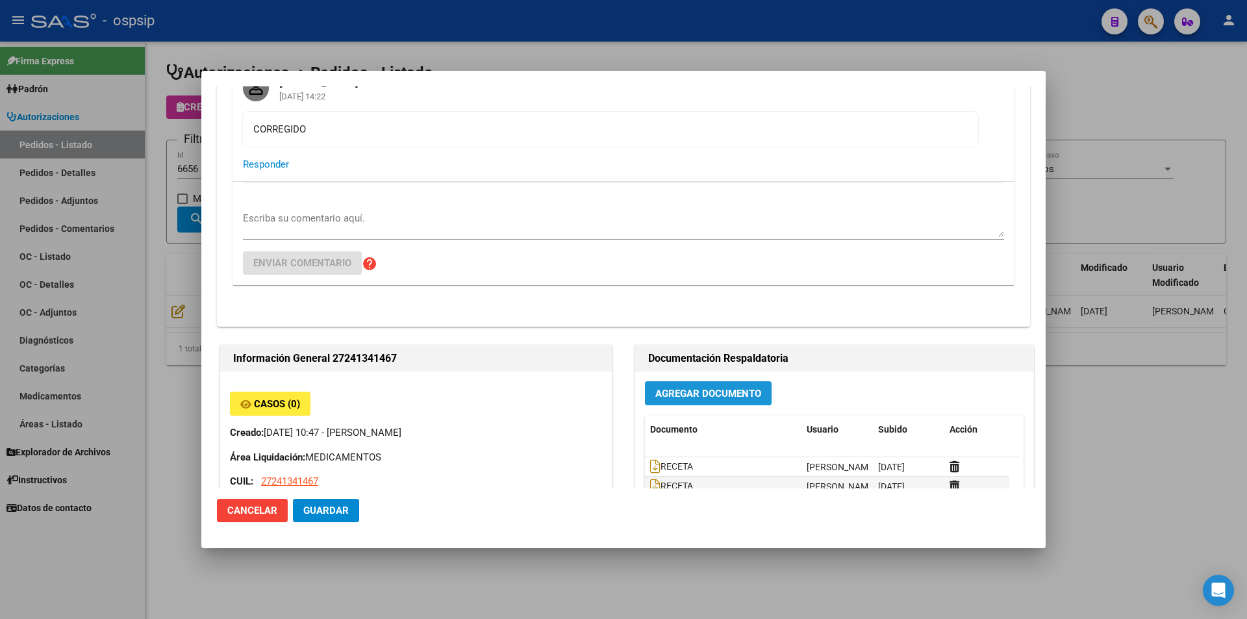
click at [707, 394] on span "Agregar Documento" at bounding box center [708, 394] width 106 height 12
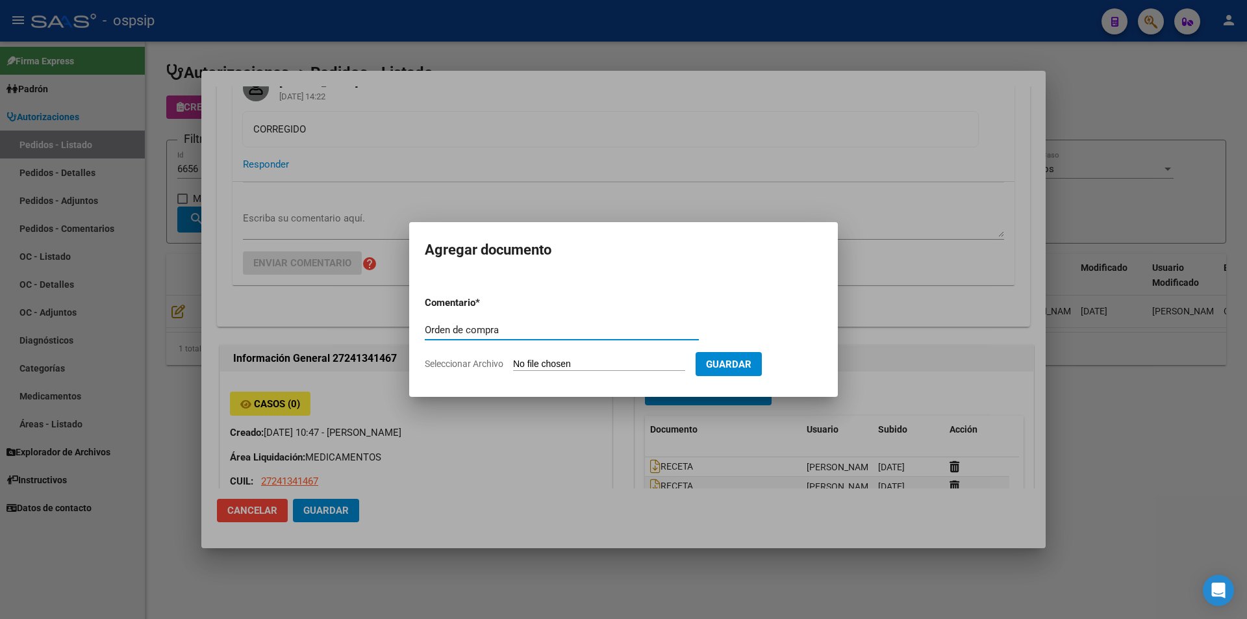
type input "Orden de compra"
click at [584, 366] on input "Seleccionar Archivo" at bounding box center [599, 365] width 172 height 12
type input "C:\fakepath\ORDEN DE COMPRA 6656 neosalud.pdf"
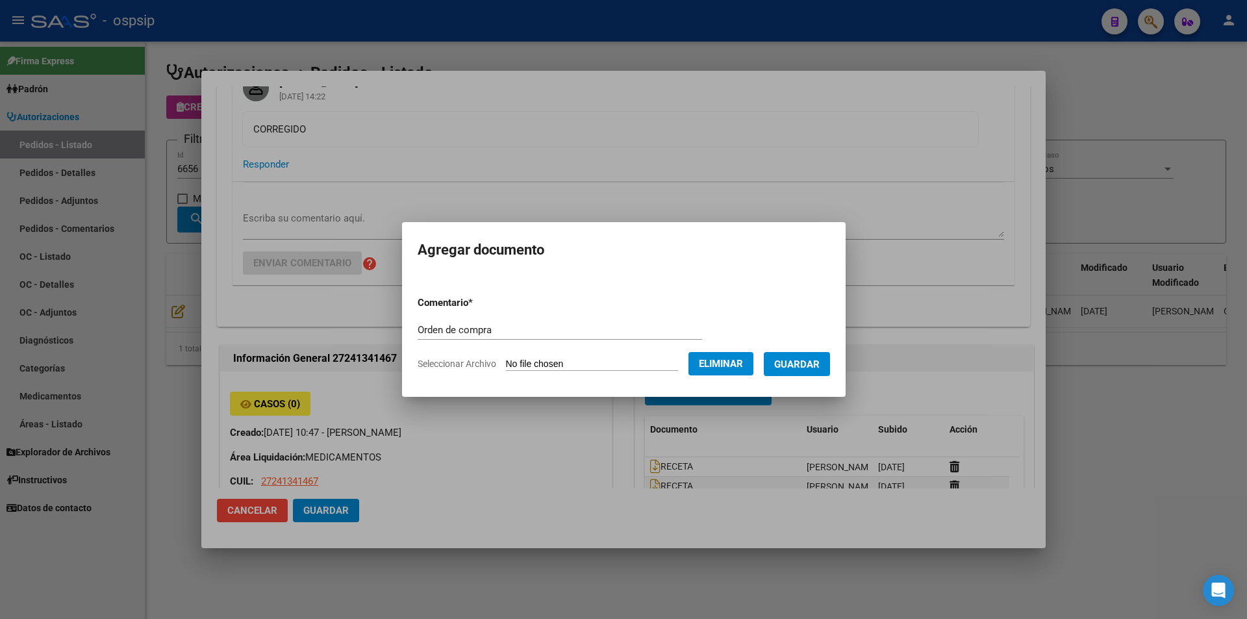
click at [820, 362] on span "Guardar" at bounding box center [796, 365] width 45 height 12
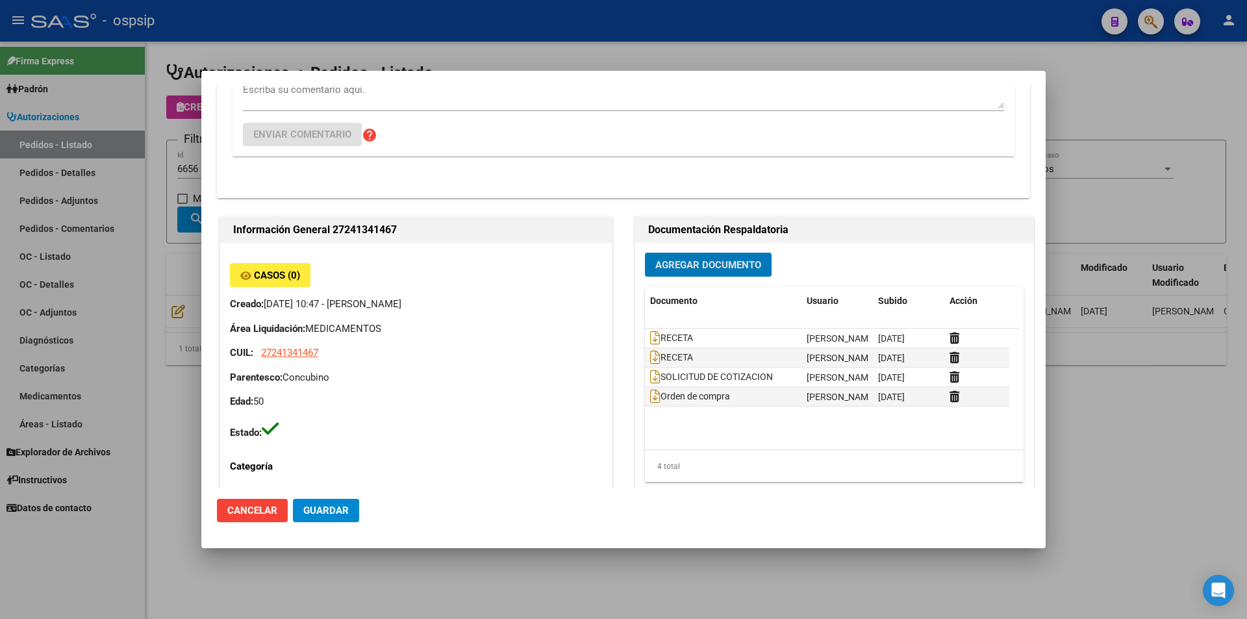
scroll to position [390, 0]
